Goal: Transaction & Acquisition: Purchase product/service

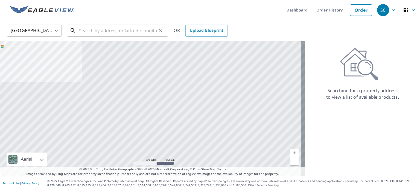
click at [123, 28] on input "text" at bounding box center [118, 30] width 78 height 15
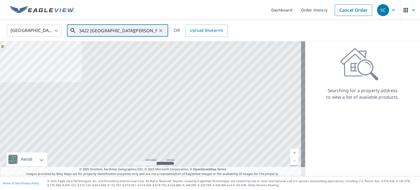
click at [133, 36] on input "3422 [GEOGRAPHIC_DATA][PERSON_NAME]" at bounding box center [118, 30] width 78 height 15
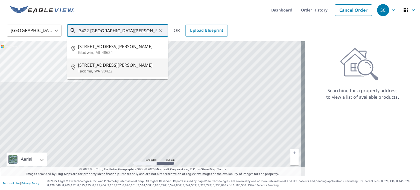
click at [127, 65] on span "[STREET_ADDRESS][PERSON_NAME]" at bounding box center [121, 65] width 86 height 7
type input "[STREET_ADDRESS][PERSON_NAME]"
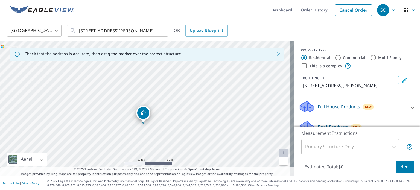
drag, startPoint x: 161, startPoint y: 89, endPoint x: 159, endPoint y: 104, distance: 16.0
click at [159, 104] on div "[STREET_ADDRESS][PERSON_NAME]" at bounding box center [147, 108] width 294 height 135
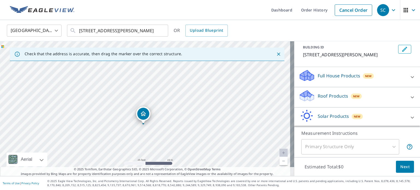
scroll to position [55, 0]
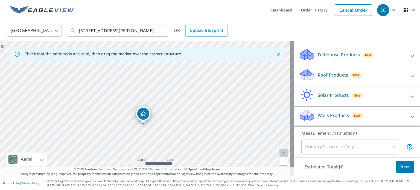
click at [328, 78] on p "Roof Products" at bounding box center [333, 75] width 30 height 7
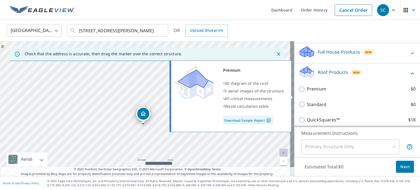
click at [326, 92] on label "Premium $0" at bounding box center [361, 89] width 109 height 7
click at [307, 92] on input "Premium $0" at bounding box center [303, 89] width 8 height 7
checkbox input "true"
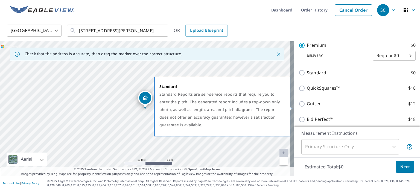
scroll to position [109, 0]
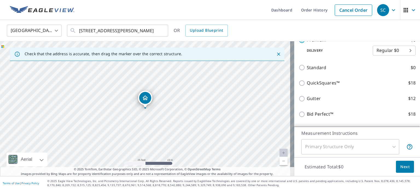
click at [400, 167] on span "Next" at bounding box center [404, 167] width 9 height 7
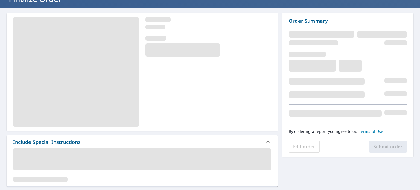
scroll to position [109, 0]
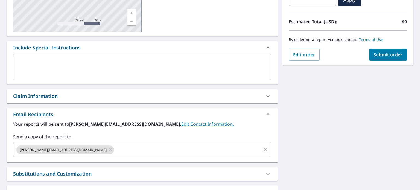
click at [68, 151] on div "[PERSON_NAME][EMAIL_ADDRESS][DOMAIN_NAME]" at bounding box center [65, 149] width 98 height 9
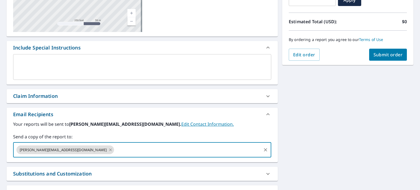
click at [67, 150] on div "[PERSON_NAME][EMAIL_ADDRESS][DOMAIN_NAME]" at bounding box center [65, 149] width 98 height 9
click at [108, 150] on icon at bounding box center [110, 150] width 4 height 6
checkbox input "true"
type input "[PERSON_NAME][EMAIL_ADDRESS][DOMAIN_NAME]"
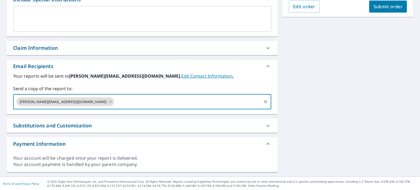
scroll to position [0, 0]
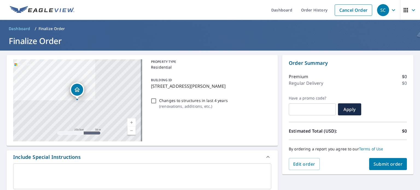
click at [384, 165] on span "Submit order" at bounding box center [388, 164] width 29 height 6
checkbox input "true"
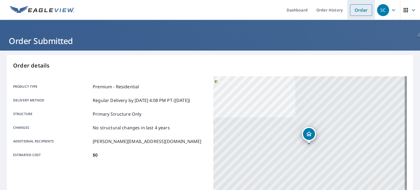
click at [363, 10] on link "Order" at bounding box center [361, 9] width 22 height 11
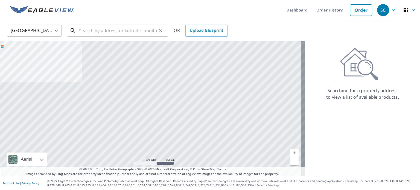
click at [80, 29] on input "text" at bounding box center [118, 30] width 78 height 15
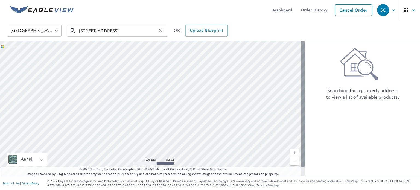
drag, startPoint x: 102, startPoint y: 11, endPoint x: 91, endPoint y: 28, distance: 20.5
click at [91, 28] on input "[STREET_ADDRESS]" at bounding box center [118, 30] width 78 height 15
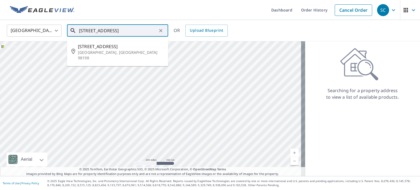
drag, startPoint x: 120, startPoint y: 27, endPoint x: 120, endPoint y: 35, distance: 7.4
click at [121, 27] on input "[STREET_ADDRESS]" at bounding box center [118, 30] width 78 height 15
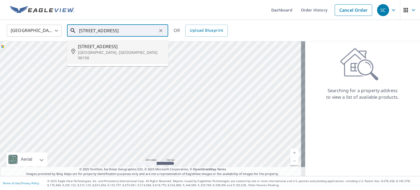
click at [116, 56] on li "[STREET_ADDRESS]" at bounding box center [117, 52] width 101 height 24
type input "[STREET_ADDRESS]"
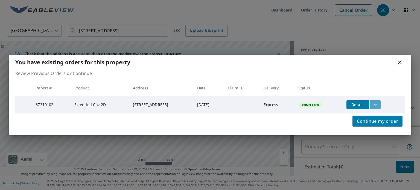
click at [375, 104] on icon "filesDropdownBtn-67310102" at bounding box center [375, 104] width 7 height 7
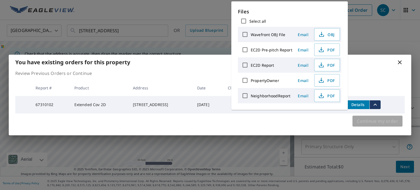
click at [377, 120] on span "Continue my order" at bounding box center [377, 121] width 41 height 8
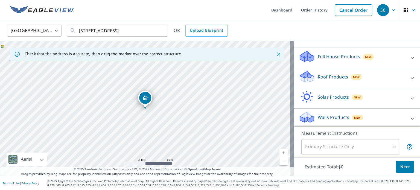
scroll to position [51, 0]
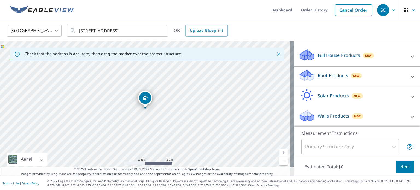
click at [329, 76] on p "Roof Products" at bounding box center [333, 75] width 30 height 7
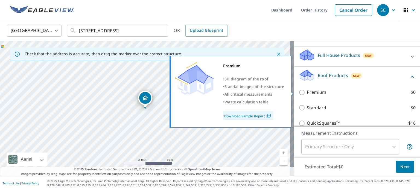
click at [301, 92] on input "Premium $0" at bounding box center [303, 92] width 8 height 7
checkbox input "true"
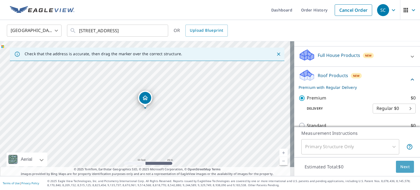
click at [402, 167] on span "Next" at bounding box center [404, 167] width 9 height 7
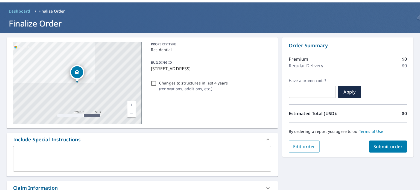
scroll to position [27, 0]
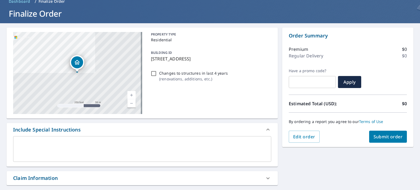
click at [155, 74] on div "Changes to structures in last 4 years ( renovations, additions, etc. )" at bounding box center [210, 76] width 123 height 15
checkbox input "true"
click at [152, 74] on input "Changes to structures in last 4 years ( renovations, additions, etc. )" at bounding box center [153, 73] width 7 height 7
checkbox input "true"
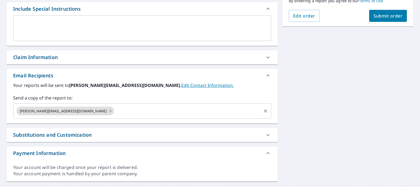
scroll to position [158, 0]
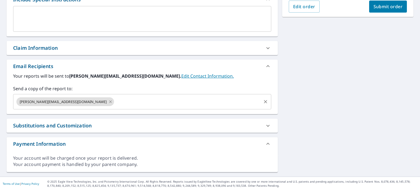
click at [108, 101] on icon at bounding box center [110, 102] width 4 height 6
checkbox input "true"
click at [67, 101] on input "text" at bounding box center [138, 102] width 245 height 10
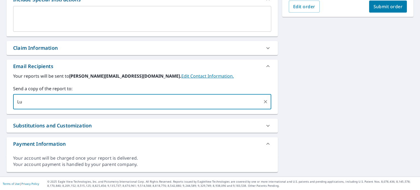
type input "L"
type input "[PERSON_NAME]"
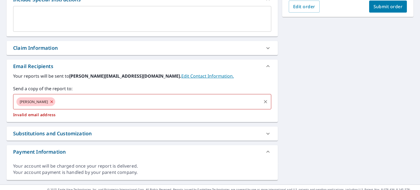
checkbox input "true"
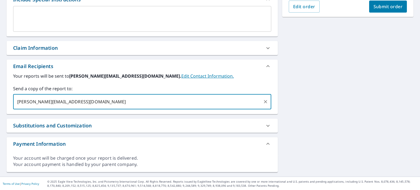
type input "[PERSON_NAME][EMAIL_ADDRESS][DOMAIN_NAME]"
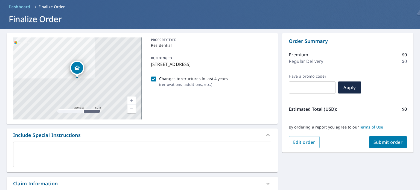
scroll to position [0, 0]
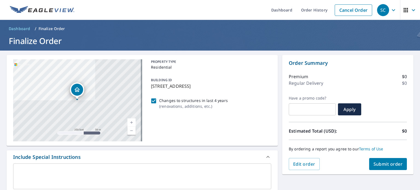
click at [274, 115] on div "[STREET_ADDRESS] Aerial Road A standard road map Aerial A detailed look from ab…" at bounding box center [142, 100] width 271 height 91
click at [384, 164] on span "Submit order" at bounding box center [388, 164] width 29 height 6
checkbox input "true"
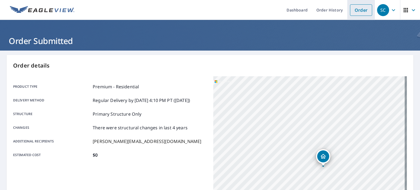
click at [355, 8] on link "Order" at bounding box center [361, 9] width 22 height 11
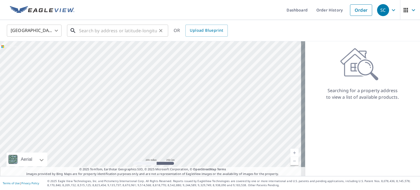
click at [112, 30] on input "text" at bounding box center [118, 30] width 78 height 15
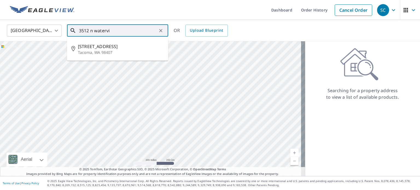
click at [135, 27] on input "3512 n watervi" at bounding box center [118, 30] width 78 height 15
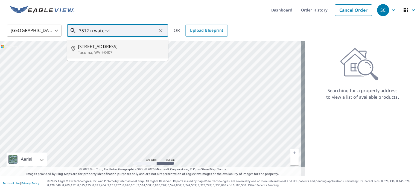
click at [124, 52] on p "Tacoma, WA 98407" at bounding box center [121, 52] width 86 height 5
type input "[STREET_ADDRESS]"
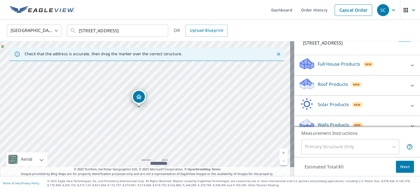
scroll to position [51, 0]
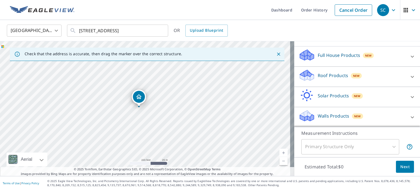
click at [315, 83] on div "Roof Products New" at bounding box center [352, 77] width 107 height 16
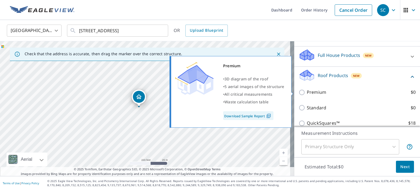
click at [316, 93] on p "Premium" at bounding box center [316, 92] width 19 height 7
click at [307, 93] on input "Premium $0" at bounding box center [303, 92] width 8 height 7
checkbox input "true"
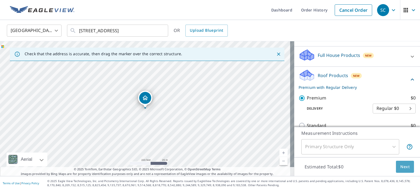
click at [396, 165] on button "Next" at bounding box center [405, 167] width 18 height 12
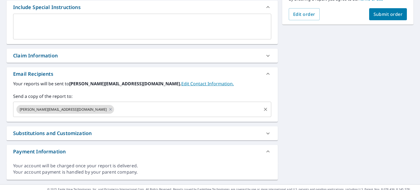
scroll to position [158, 0]
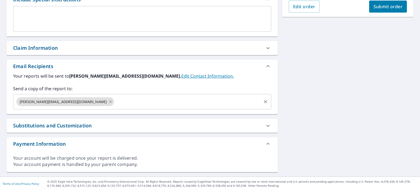
click at [108, 100] on icon at bounding box center [110, 102] width 4 height 6
checkbox input "true"
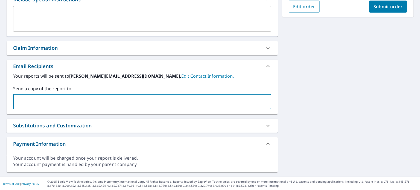
click at [65, 100] on input "text" at bounding box center [138, 102] width 245 height 10
type input "[PERSON_NAME][EMAIL_ADDRESS][DOMAIN_NAME]"
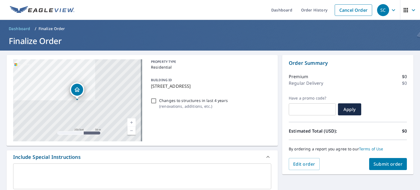
click at [384, 164] on span "Submit order" at bounding box center [388, 164] width 29 height 6
checkbox input "true"
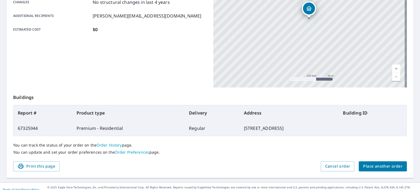
scroll to position [131, 0]
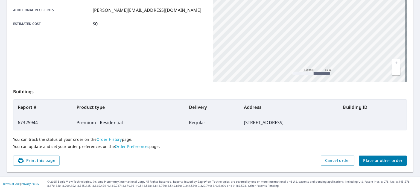
drag, startPoint x: 194, startPoint y: 2, endPoint x: 159, endPoint y: 64, distance: 71.0
click at [159, 64] on div "Product type Premium - Residential Delivery method Regular Delivery by [DATE] 4…" at bounding box center [110, 13] width 194 height 137
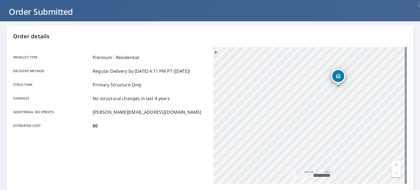
scroll to position [0, 0]
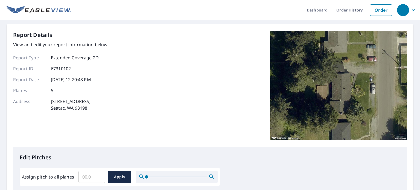
scroll to position [137, 0]
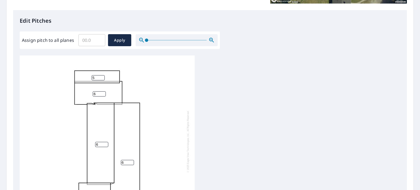
click at [103, 78] on input "5" at bounding box center [98, 77] width 13 height 5
click at [102, 79] on input "4" at bounding box center [98, 77] width 13 height 5
click at [102, 79] on input "3" at bounding box center [98, 77] width 13 height 5
click at [102, 79] on input "2" at bounding box center [98, 77] width 13 height 5
type input "1"
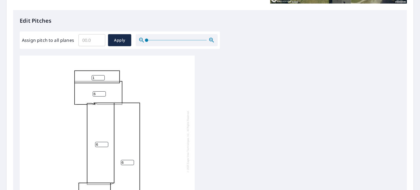
click at [102, 79] on input "1" at bounding box center [98, 77] width 13 height 5
click at [103, 95] on input "5" at bounding box center [99, 93] width 13 height 5
click at [103, 95] on input "4" at bounding box center [99, 93] width 13 height 5
click at [103, 95] on input "3" at bounding box center [99, 93] width 13 height 5
click at [103, 95] on input "2" at bounding box center [99, 93] width 13 height 5
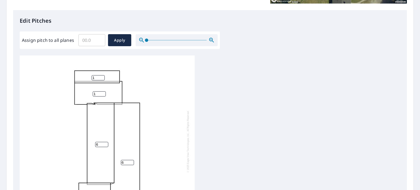
type input "1"
click at [103, 95] on input "1" at bounding box center [99, 93] width 13 height 5
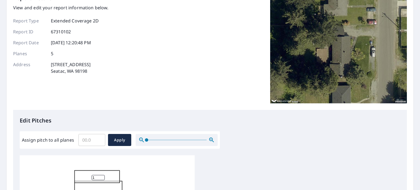
scroll to position [0, 0]
